Goal: Navigation & Orientation: Find specific page/section

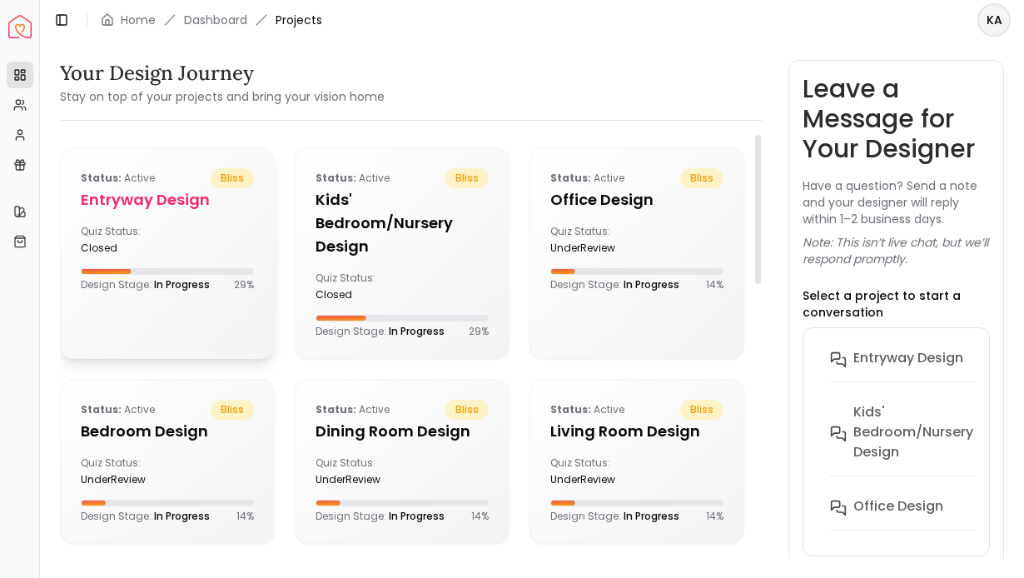
click at [180, 189] on h5 "entryway design" at bounding box center [167, 199] width 173 height 23
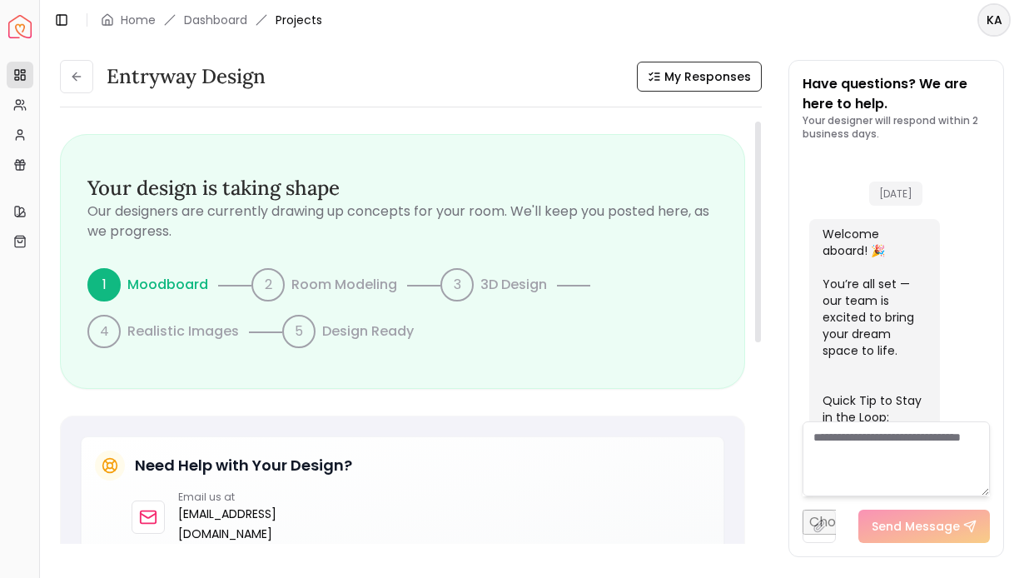
scroll to position [931, 0]
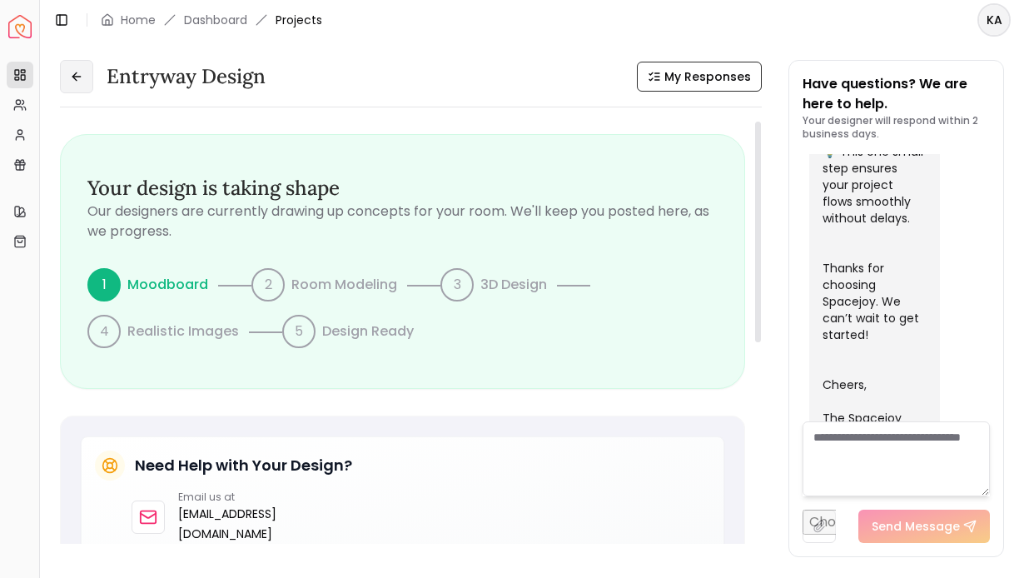
click at [77, 78] on icon at bounding box center [76, 76] width 13 height 13
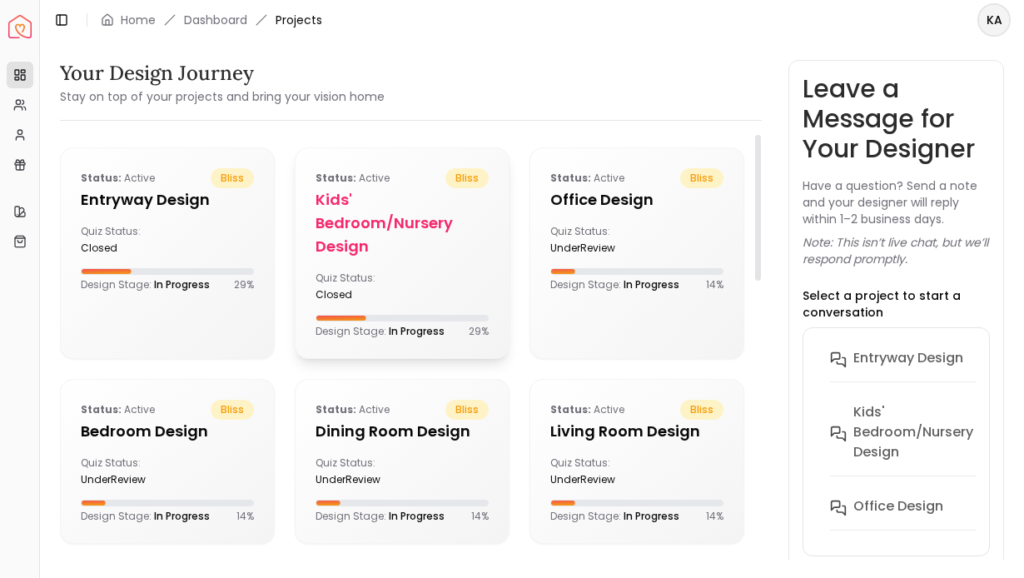
click at [362, 236] on h5 "Kids' Bedroom/Nursery design" at bounding box center [401, 223] width 173 height 70
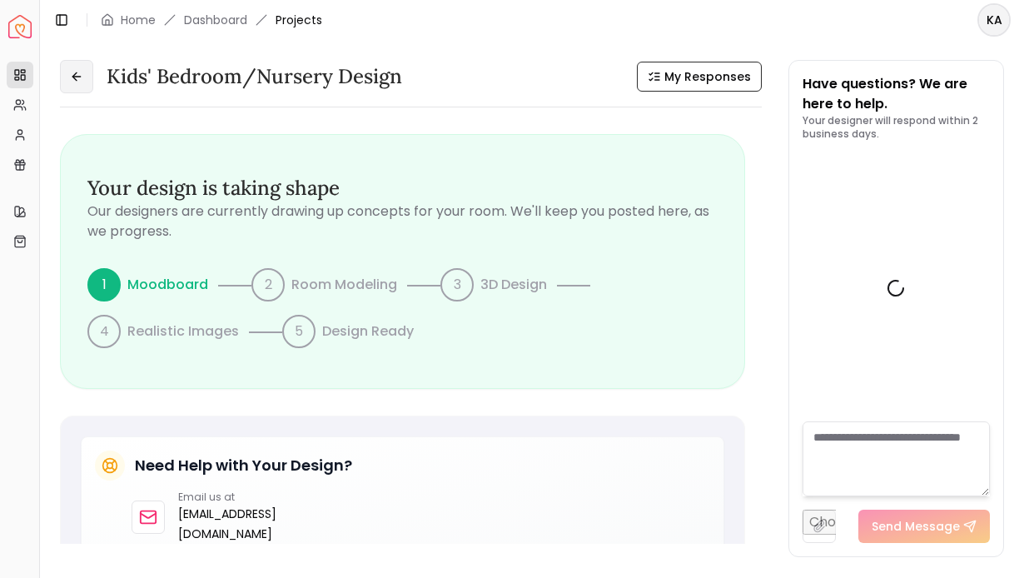
click at [87, 81] on button at bounding box center [76, 76] width 33 height 33
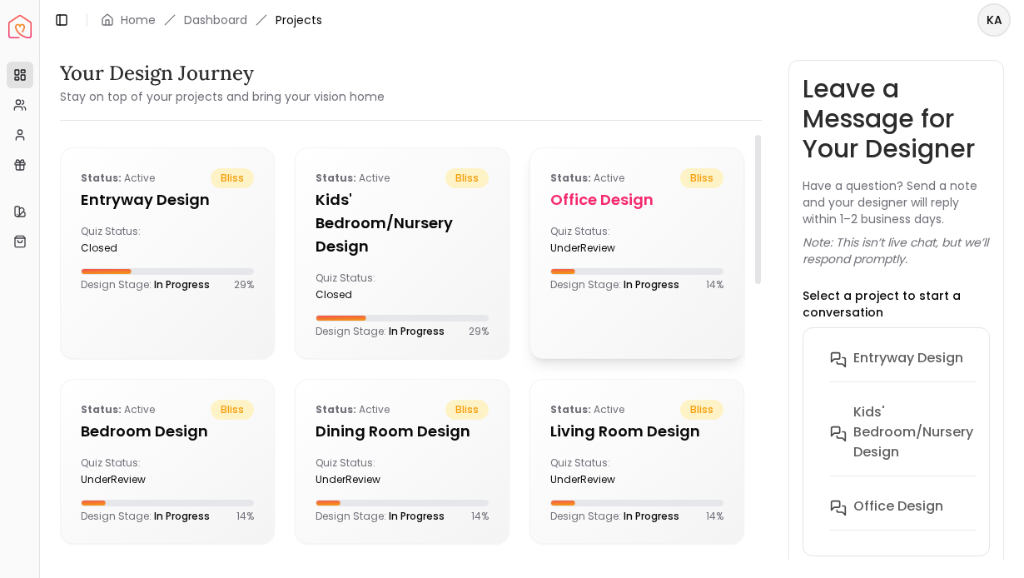
click at [574, 201] on h5 "Office design" at bounding box center [636, 199] width 173 height 23
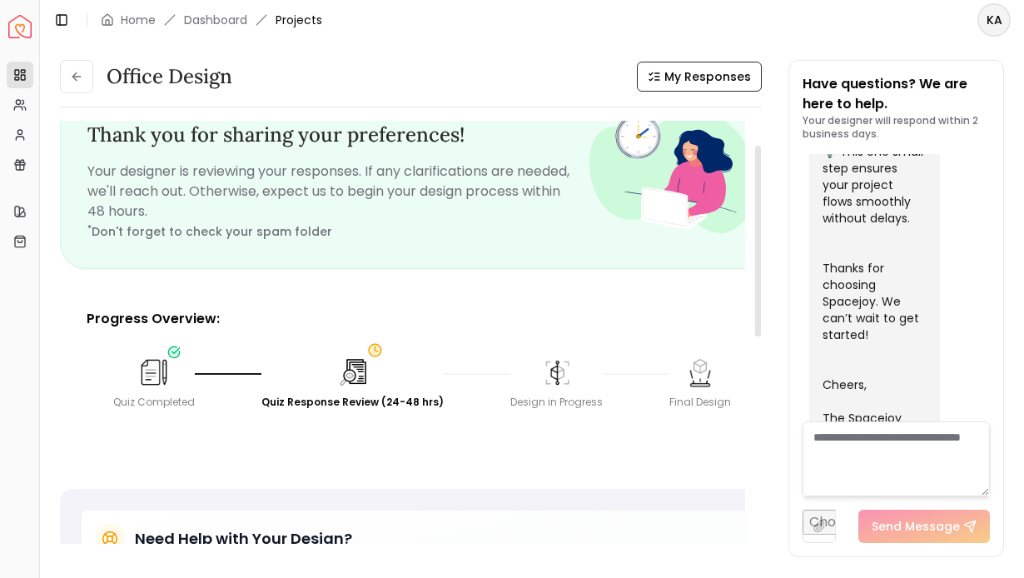
scroll to position [53, 0]
click at [83, 77] on button at bounding box center [76, 76] width 33 height 33
